Goal: Task Accomplishment & Management: Complete application form

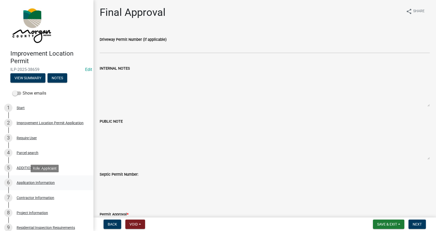
click at [20, 181] on div "Application Information" at bounding box center [36, 183] width 38 height 4
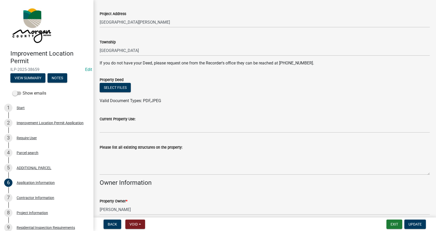
scroll to position [130, 0]
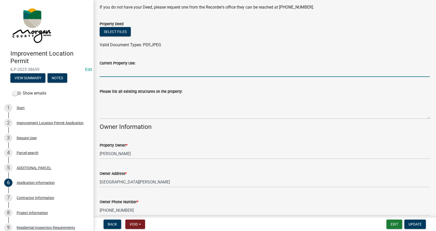
click at [110, 70] on input "Current Property Use:" at bounding box center [265, 71] width 330 height 11
type input "residential/commercial"
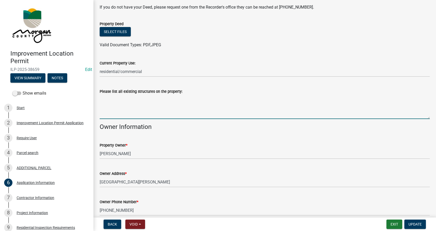
click at [109, 102] on textarea "Please list all existing structures on the property:" at bounding box center [265, 106] width 330 height 24
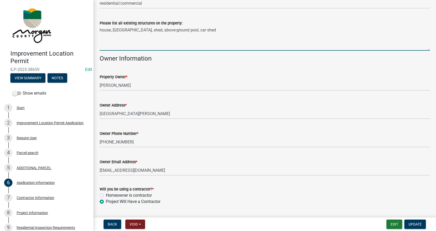
scroll to position [212, 0]
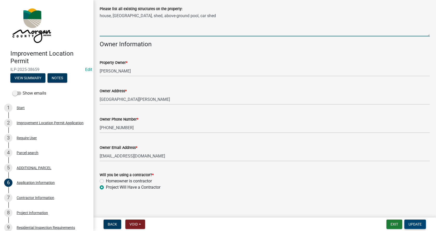
type textarea "house, [GEOGRAPHIC_DATA], shed, above-ground pool, car shed"
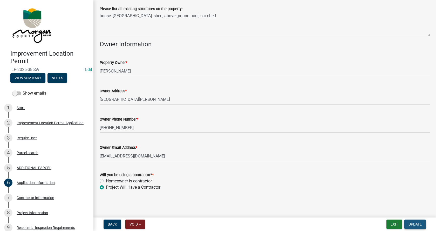
click at [417, 223] on span "Update" at bounding box center [414, 224] width 13 height 4
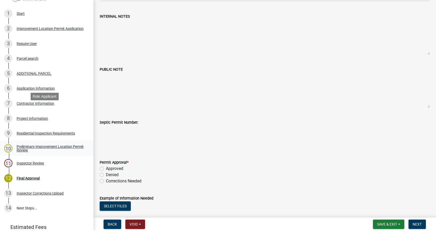
scroll to position [104, 0]
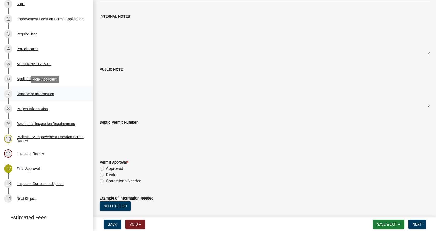
click at [19, 91] on div "7 Contractor Information" at bounding box center [44, 93] width 81 height 8
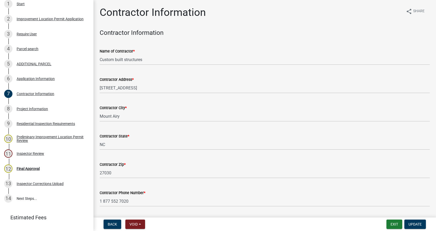
scroll to position [26, 0]
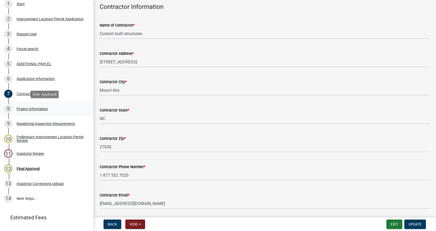
click at [21, 108] on div "Project Information" at bounding box center [32, 109] width 31 height 4
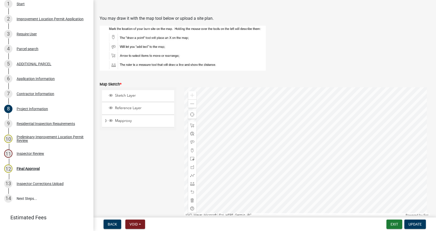
scroll to position [882, 0]
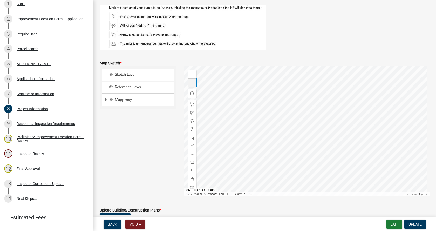
click at [191, 82] on span at bounding box center [192, 83] width 4 height 4
click at [332, 114] on div at bounding box center [307, 131] width 246 height 130
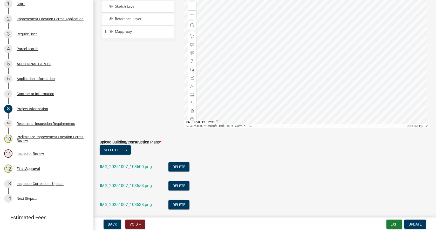
scroll to position [960, 0]
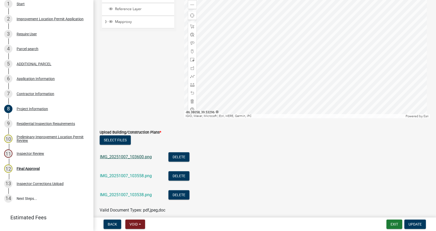
click at [122, 155] on link "IMG_20251007_103600.png" at bounding box center [126, 156] width 52 height 5
click at [119, 176] on link "IMG_20251007_103558.png" at bounding box center [126, 175] width 52 height 5
click at [120, 193] on link "IMG_20251007_103538.png" at bounding box center [126, 194] width 52 height 5
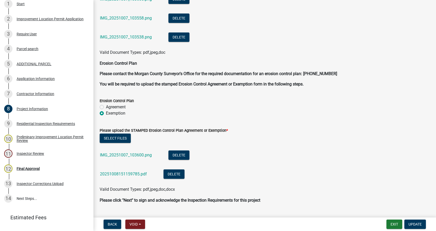
scroll to position [1130, 0]
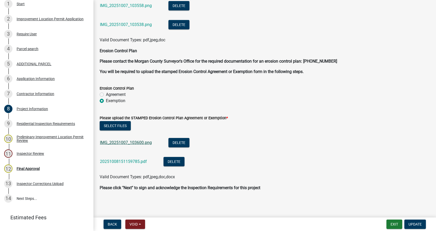
click at [120, 141] on link "IMG_20251007_103600.png" at bounding box center [126, 142] width 52 height 5
click at [115, 161] on link "20251008151159785.pdf" at bounding box center [123, 161] width 47 height 5
click at [181, 141] on button "Delete" at bounding box center [178, 142] width 21 height 9
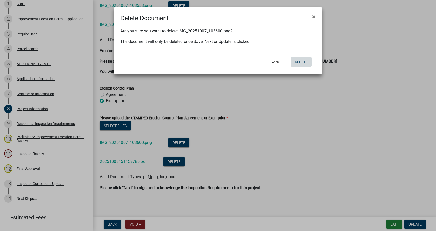
click at [303, 60] on button "Delete" at bounding box center [300, 61] width 21 height 9
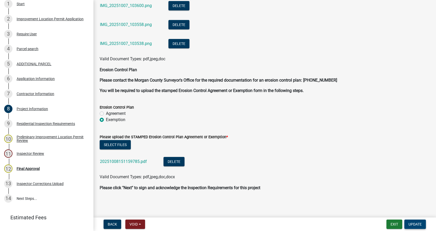
click at [418, 222] on span "Update" at bounding box center [414, 224] width 13 height 4
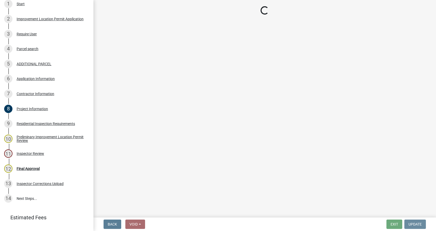
scroll to position [0, 0]
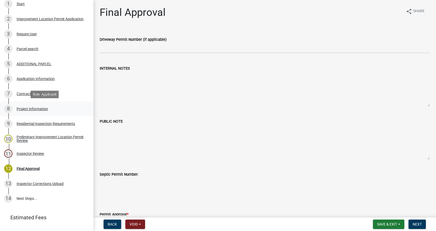
click at [20, 106] on div "8 Project Information" at bounding box center [44, 109] width 81 height 8
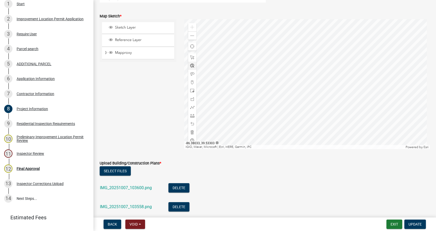
scroll to position [882, 0]
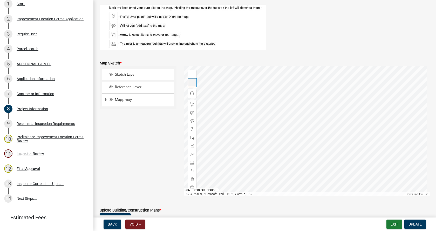
click at [191, 83] on span at bounding box center [192, 83] width 4 height 4
click at [190, 162] on span at bounding box center [192, 162] width 4 height 4
click at [332, 143] on div at bounding box center [307, 131] width 246 height 130
click at [281, 142] on div at bounding box center [307, 131] width 246 height 130
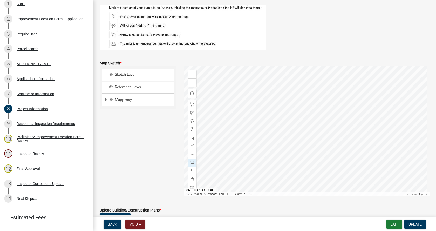
click at [281, 142] on div at bounding box center [307, 131] width 246 height 130
click at [190, 178] on span at bounding box center [192, 179] width 4 height 4
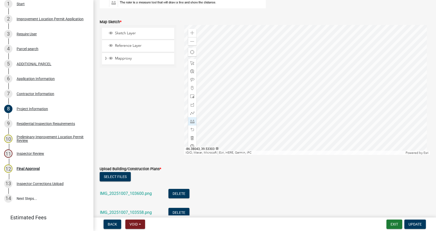
scroll to position [934, 0]
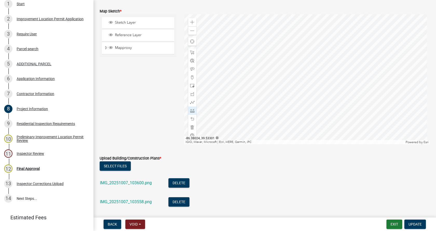
click at [328, 91] on div at bounding box center [307, 79] width 246 height 130
click at [330, 22] on div at bounding box center [307, 79] width 246 height 130
click at [289, 22] on div at bounding box center [307, 79] width 246 height 130
click at [287, 91] on div at bounding box center [307, 79] width 246 height 130
click at [328, 91] on div at bounding box center [307, 79] width 246 height 130
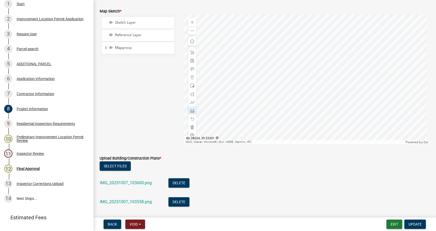
click at [328, 91] on div at bounding box center [307, 79] width 246 height 130
click at [191, 127] on span at bounding box center [192, 127] width 4 height 4
click at [190, 32] on span at bounding box center [192, 31] width 4 height 4
click at [412, 223] on span "Update" at bounding box center [414, 224] width 13 height 4
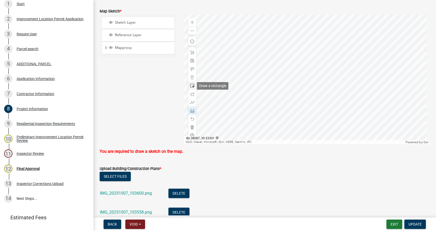
click at [190, 84] on span at bounding box center [192, 86] width 4 height 4
click at [315, 85] on div at bounding box center [307, 79] width 246 height 130
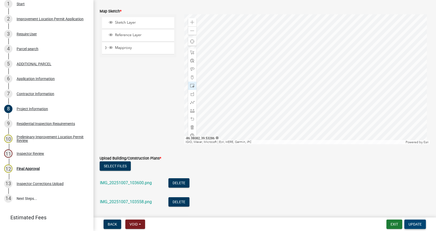
click at [412, 223] on span "Update" at bounding box center [414, 224] width 13 height 4
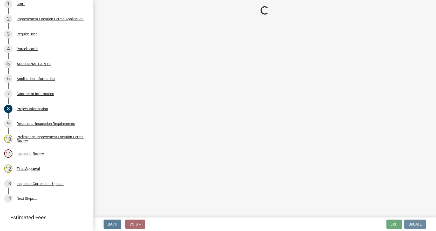
scroll to position [0, 0]
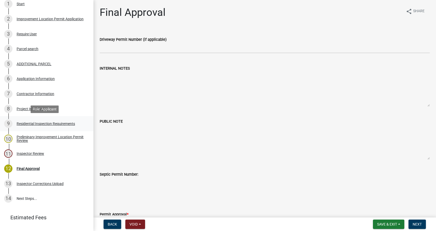
click at [20, 122] on div "Residential Inspection Requirements" at bounding box center [46, 124] width 58 height 4
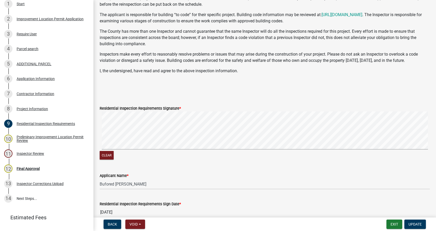
scroll to position [104, 0]
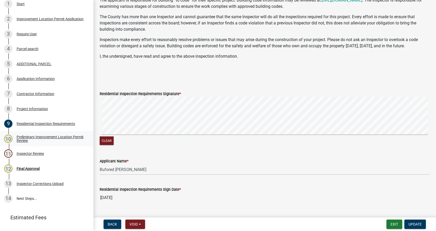
click at [21, 136] on div "Preliminary Improvement Location Permit Review" at bounding box center [51, 138] width 68 height 7
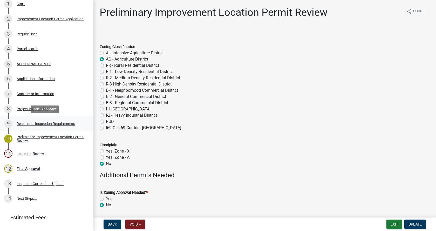
click at [21, 121] on div "9 Residential Inspection Requirements" at bounding box center [44, 123] width 81 height 8
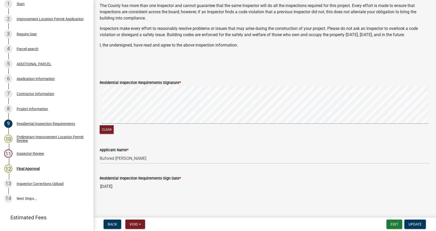
scroll to position [116, 0]
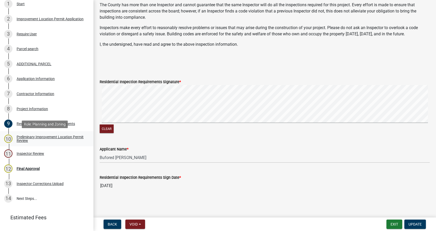
click at [20, 135] on div "Preliminary Improvement Location Permit Review" at bounding box center [51, 138] width 68 height 7
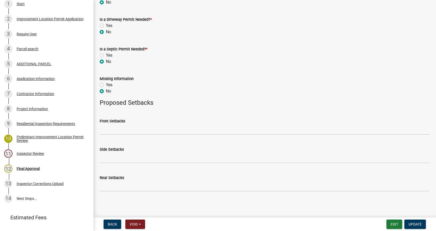
scroll to position [203, 0]
click at [18, 153] on div "Inspector Review" at bounding box center [30, 153] width 27 height 4
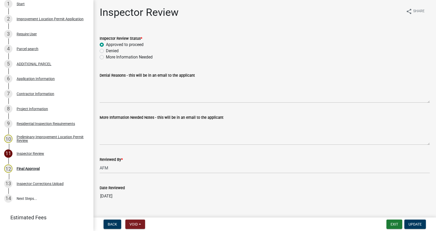
scroll to position [10, 0]
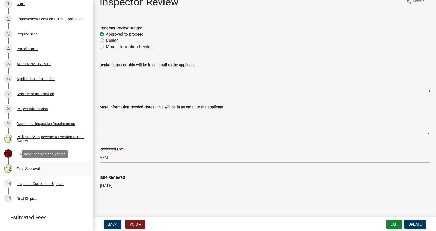
click at [20, 166] on div "12 Final Approval" at bounding box center [44, 168] width 81 height 8
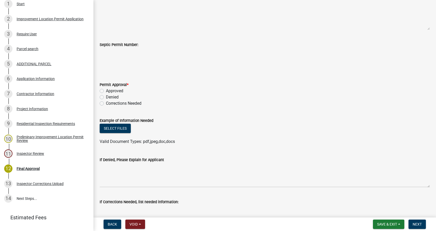
scroll to position [130, 0]
click at [106, 103] on label "Corrections Needed" at bounding box center [124, 103] width 36 height 6
click at [106, 103] on input "Corrections Needed" at bounding box center [107, 101] width 3 height 3
radio input "true"
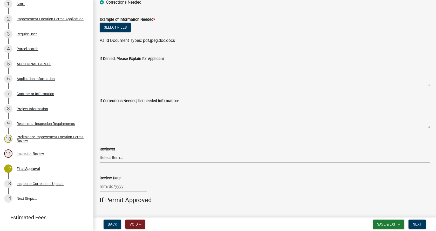
scroll to position [233, 0]
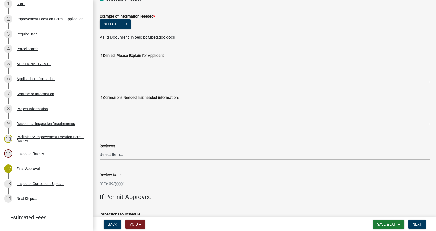
drag, startPoint x: 105, startPoint y: 113, endPoint x: 109, endPoint y: 113, distance: 4.7
click at [105, 113] on textarea "If Corrections Needed, list needed information:" at bounding box center [265, 113] width 330 height 24
click at [103, 107] on textarea "If Corrections Needed, list needed information:" at bounding box center [265, 113] width 330 height 24
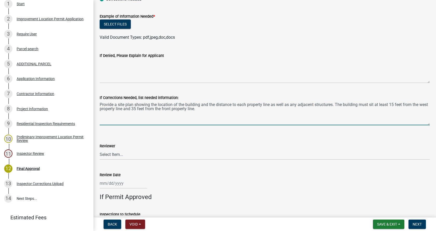
click at [172, 108] on textarea "Provide a site plan showing the location of the building and the distance to ea…" at bounding box center [265, 113] width 330 height 24
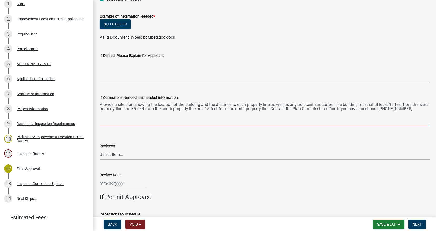
type textarea "Provide a site plan showing the location of the building and the distance to ea…"
click at [110, 154] on select "Select Item... [PERSON_NAME] [PERSON_NAME] [PERSON_NAME]" at bounding box center [265, 154] width 330 height 11
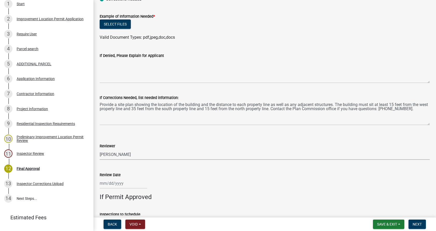
click at [100, 149] on select "Select Item... [PERSON_NAME] [PERSON_NAME] [PERSON_NAME]" at bounding box center [265, 154] width 330 height 11
select select "4bf9213e-c266-4258-8e9b-d5f6a07002fa"
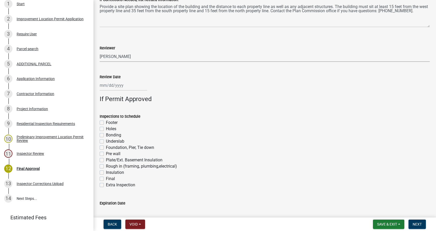
scroll to position [357, 0]
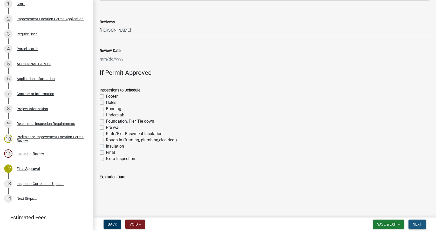
click at [417, 223] on span "Next" at bounding box center [416, 224] width 9 height 4
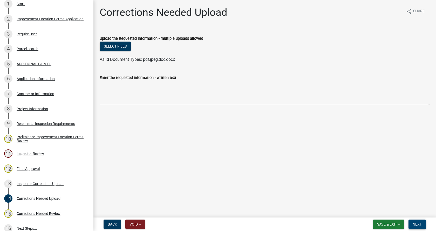
scroll to position [134, 0]
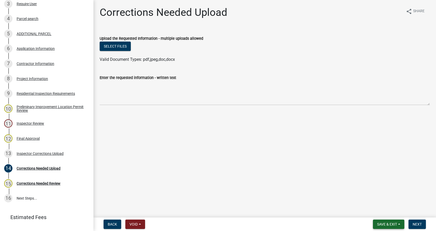
click at [375, 223] on button "Save & Exit" at bounding box center [388, 223] width 31 height 9
click at [375, 196] on button "Save" at bounding box center [383, 198] width 41 height 12
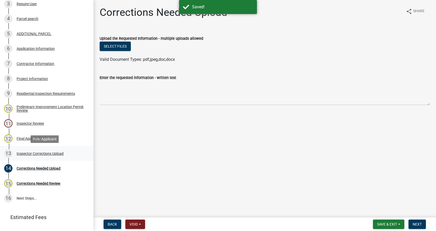
click at [36, 152] on div "Inspector Corrections Upload" at bounding box center [40, 153] width 47 height 4
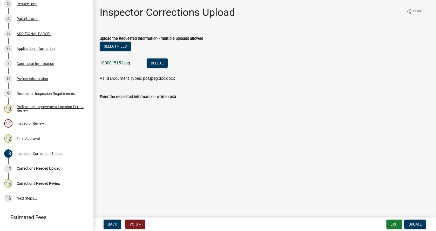
click at [109, 62] on link "1000015151.jpg" at bounding box center [115, 62] width 30 height 5
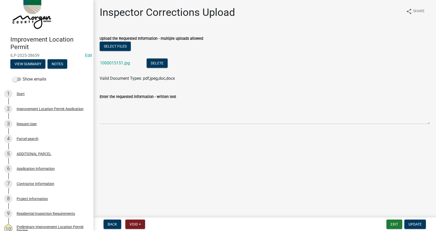
scroll to position [4, 0]
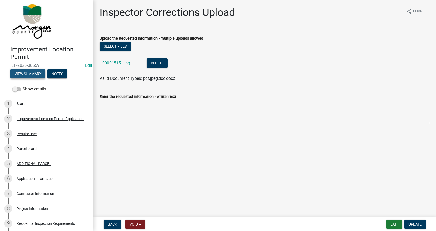
click at [30, 73] on button "View Summary" at bounding box center [27, 73] width 35 height 9
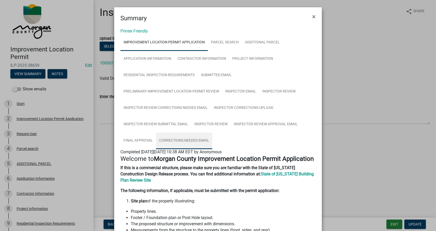
click at [183, 138] on link "Corrections Needed Email" at bounding box center [184, 140] width 56 height 17
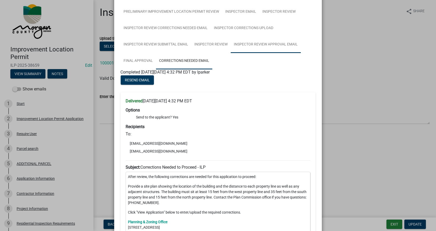
scroll to position [0, 0]
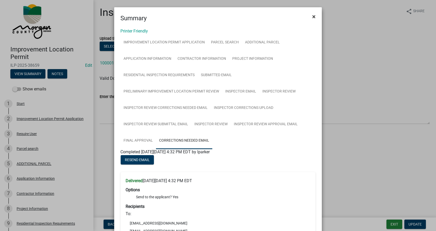
click at [312, 18] on span "×" at bounding box center [313, 16] width 3 height 7
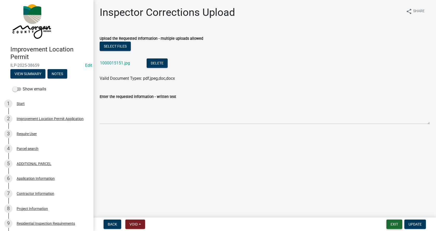
click at [391, 223] on button "Exit" at bounding box center [394, 223] width 16 height 9
